Goal: Task Accomplishment & Management: Complete application form

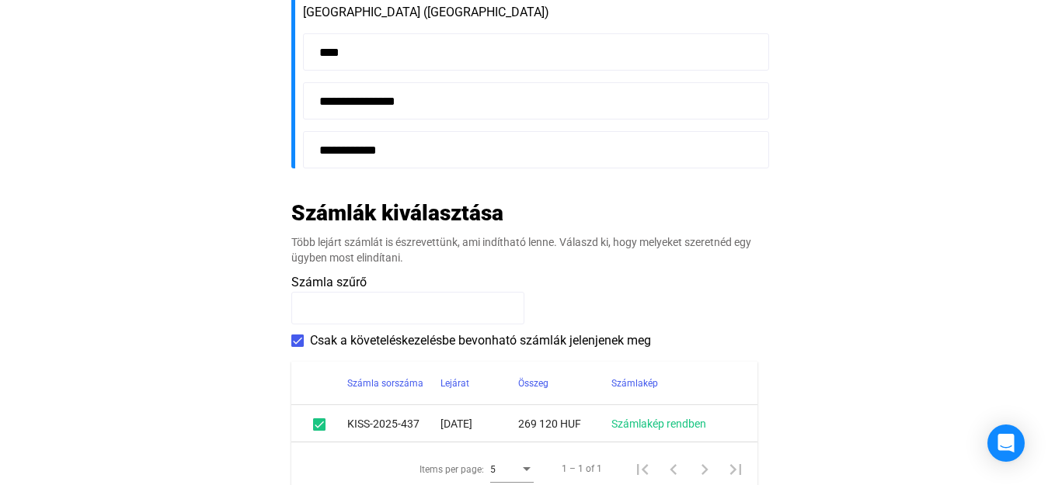
scroll to position [634, 0]
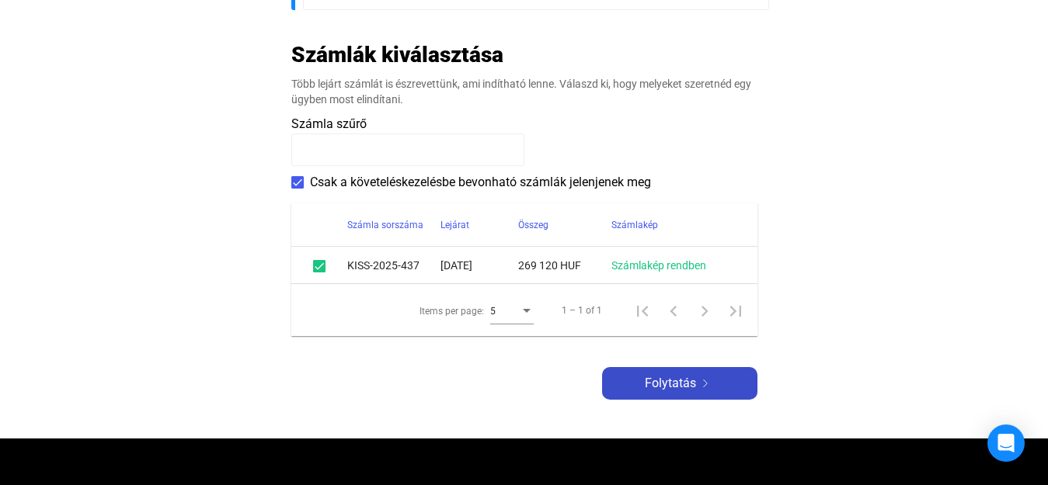
click at [687, 378] on span "Folytatás" at bounding box center [670, 383] width 51 height 19
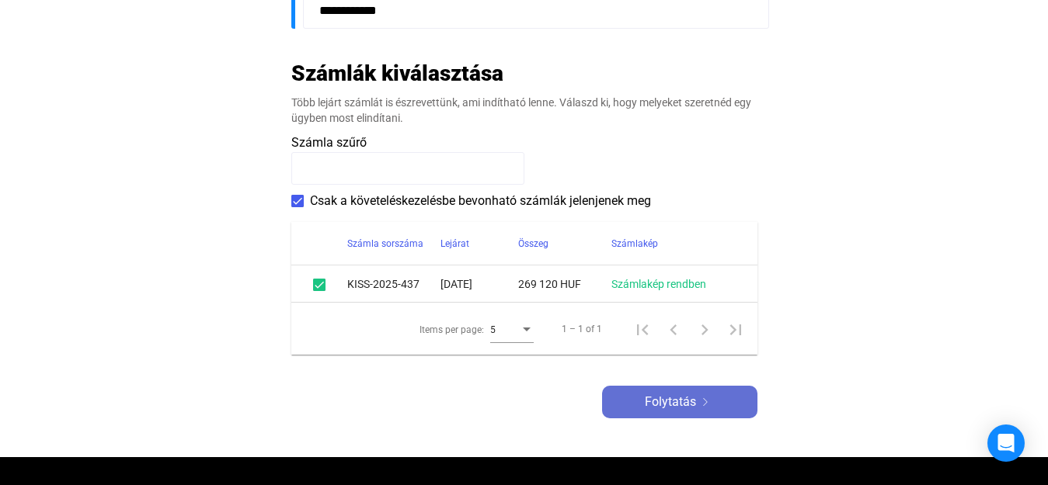
scroll to position [652, 0]
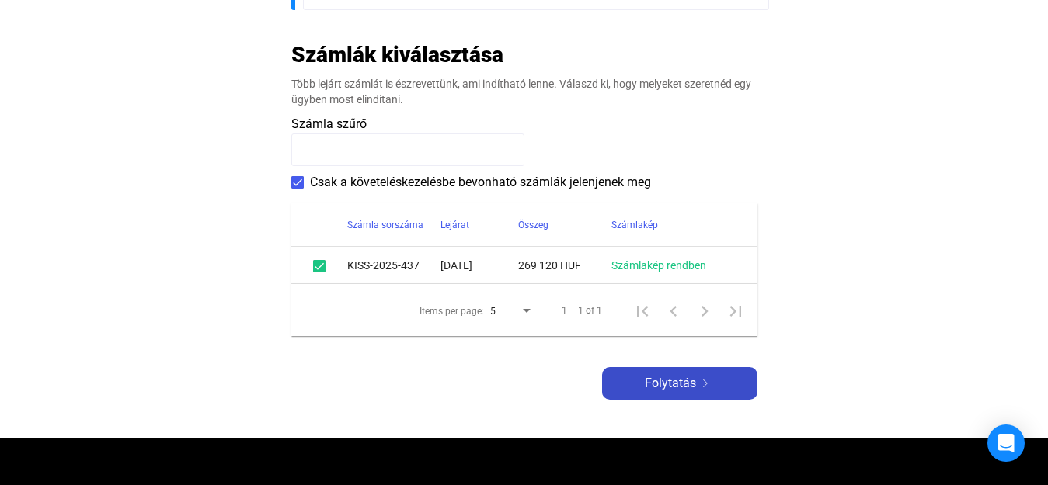
click at [681, 385] on span "Folytatás" at bounding box center [670, 383] width 51 height 19
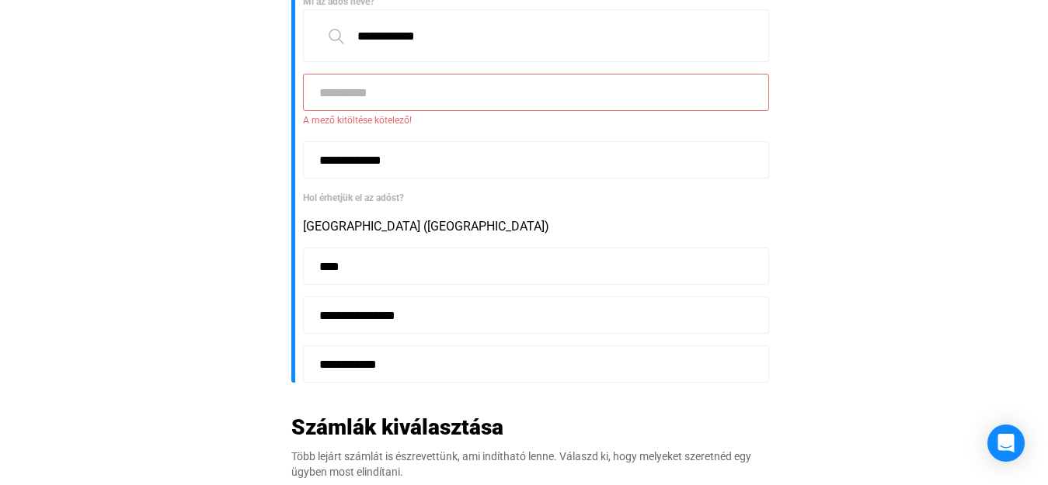
scroll to position [121, 0]
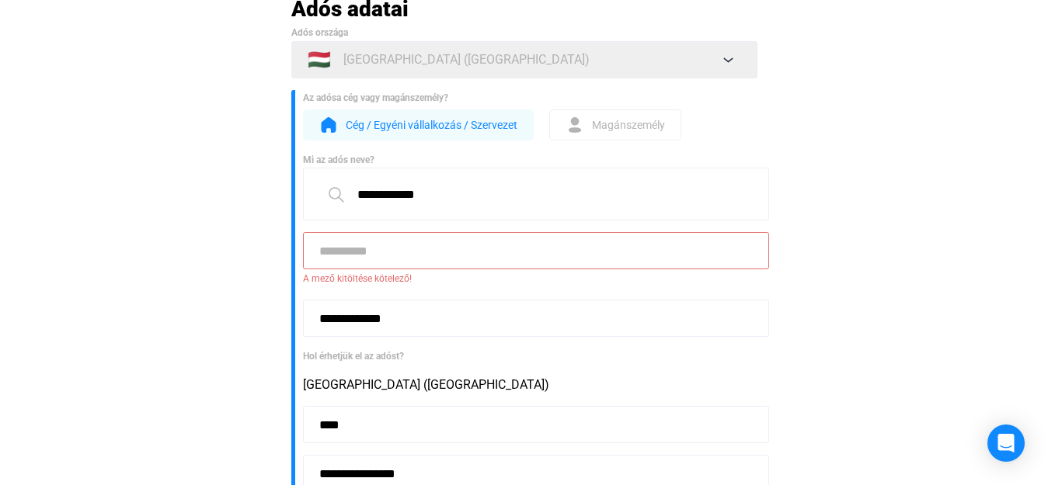
click at [582, 254] on input at bounding box center [536, 250] width 466 height 37
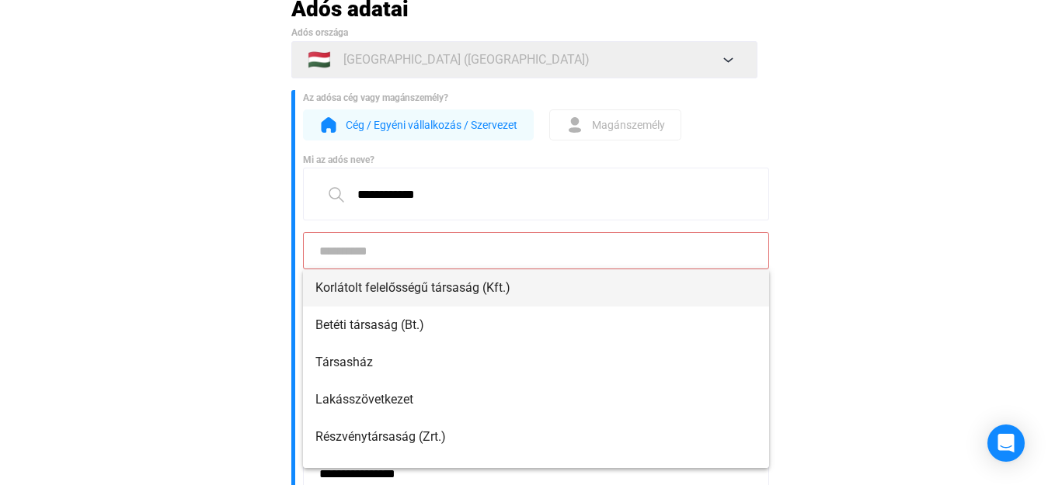
click at [495, 286] on span "Korlátolt felelősségű társaság (Kft.)" at bounding box center [535, 288] width 441 height 19
type input "**********"
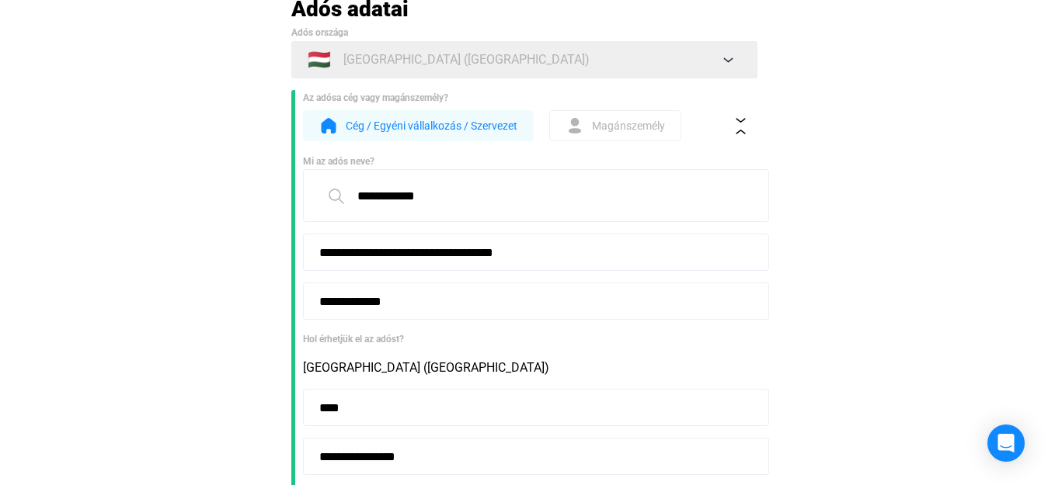
click at [936, 188] on main "**********" at bounding box center [524, 474] width 1048 height 958
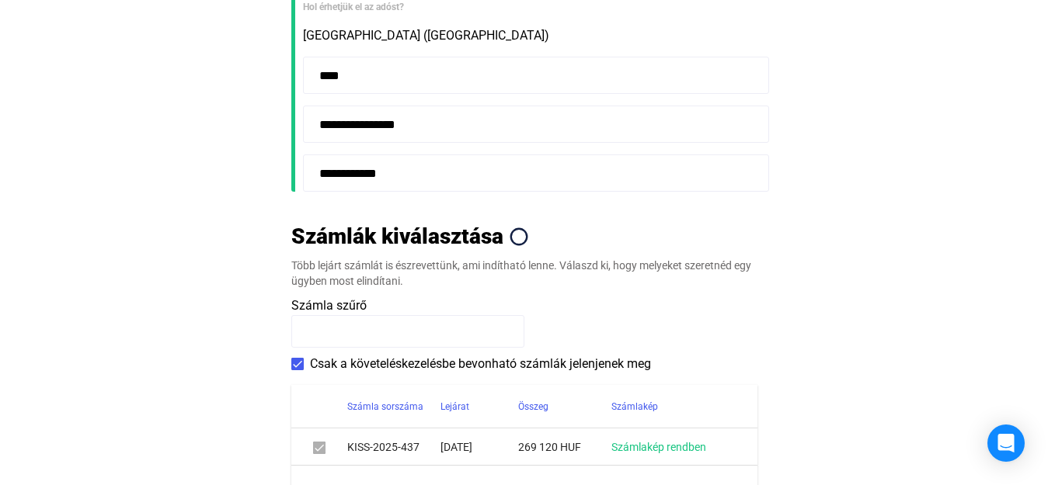
scroll to position [596, 0]
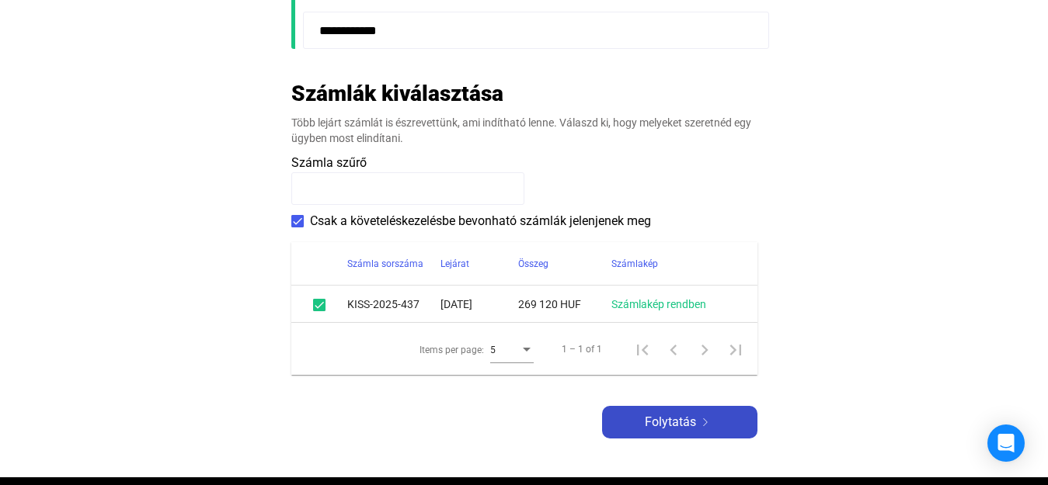
click at [682, 419] on span "Folytatás" at bounding box center [670, 422] width 51 height 19
